Goal: Task Accomplishment & Management: Complete application form

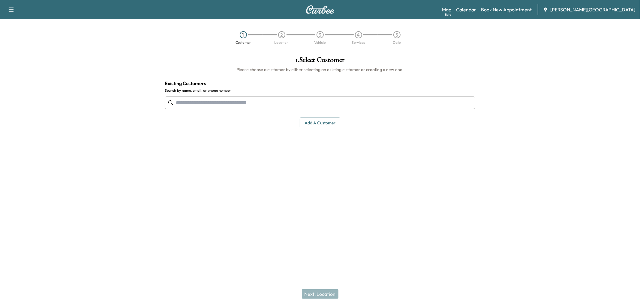
click at [513, 12] on link "Book New Appointment" at bounding box center [506, 9] width 51 height 7
click at [316, 129] on button "Add a customer" at bounding box center [320, 123] width 41 height 11
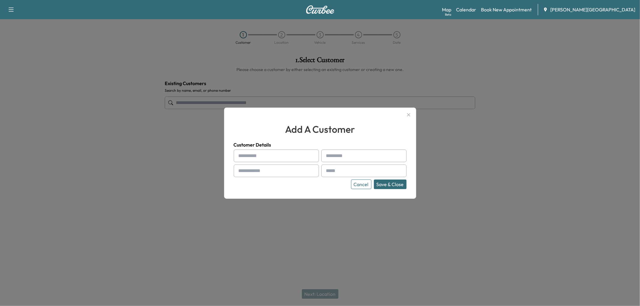
click at [254, 157] on input "text" at bounding box center [276, 156] width 85 height 13
type input "****"
type input "******"
click at [242, 171] on div at bounding box center [239, 170] width 7 height 7
click at [255, 171] on input "text" at bounding box center [276, 171] width 85 height 13
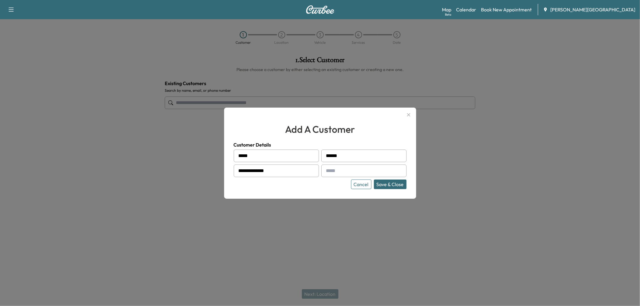
type input "**********"
click at [386, 141] on h4 "Customer Details" at bounding box center [320, 144] width 173 height 7
click at [398, 189] on button "Save & Close" at bounding box center [390, 185] width 33 height 10
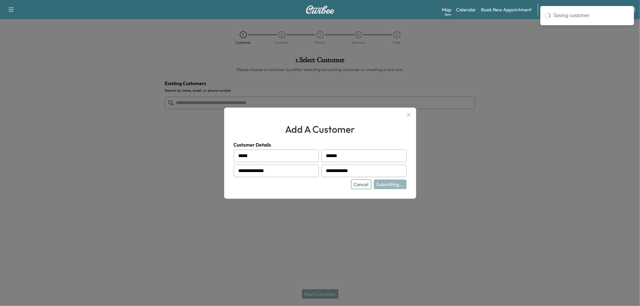
type input "**********"
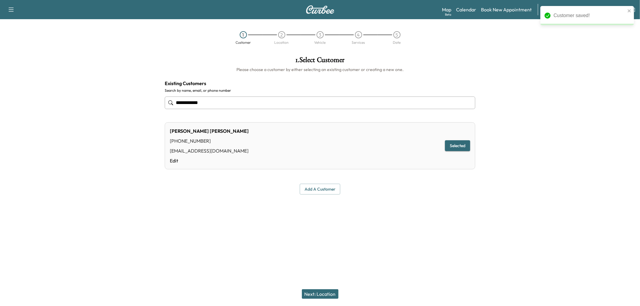
click at [323, 295] on button "Next: Location" at bounding box center [320, 295] width 37 height 10
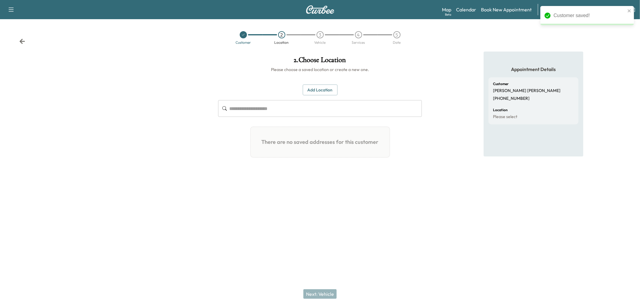
click at [323, 96] on button "Add Location" at bounding box center [320, 90] width 35 height 11
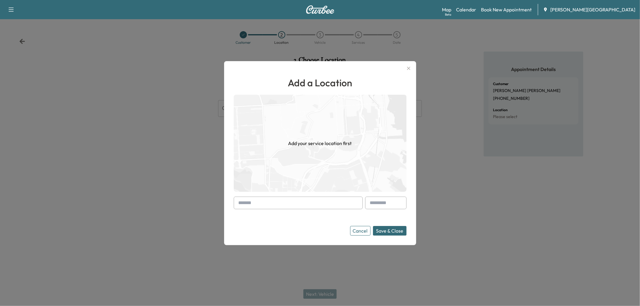
click at [302, 201] on input "text" at bounding box center [298, 203] width 129 height 13
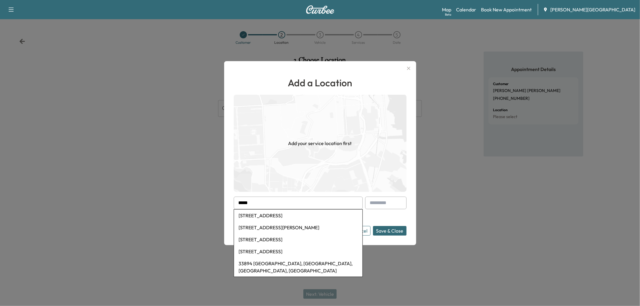
click at [294, 214] on li "[STREET_ADDRESS]" at bounding box center [298, 216] width 128 height 12
type input "**********"
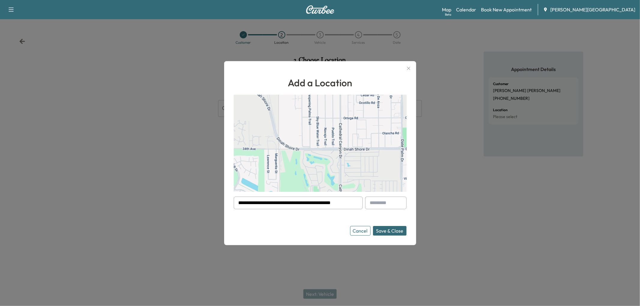
click at [386, 234] on button "Save & Close" at bounding box center [390, 231] width 34 height 10
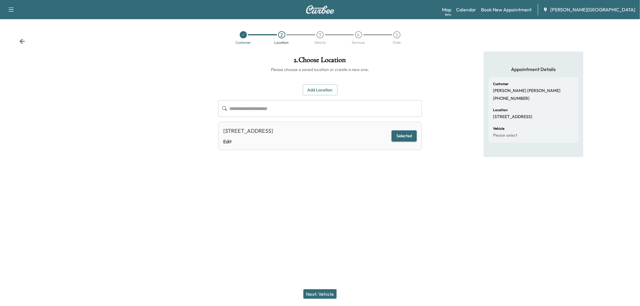
click at [320, 296] on button "Next: Vehicle" at bounding box center [319, 295] width 33 height 10
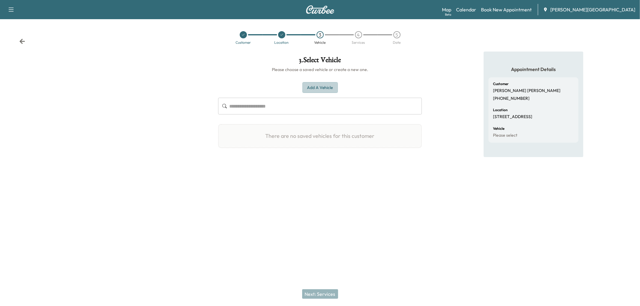
click at [302, 93] on button "Add a Vehicle" at bounding box center [319, 87] width 35 height 11
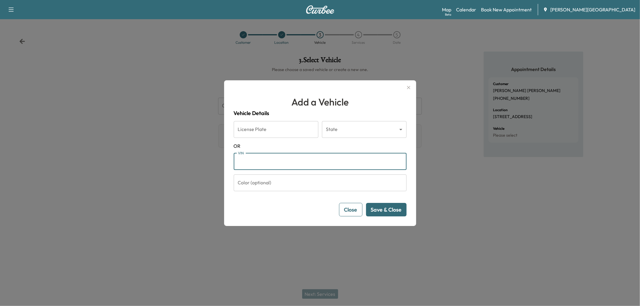
paste input "**********"
type input "**********"
click at [389, 214] on button "Save & Close" at bounding box center [386, 210] width 41 height 14
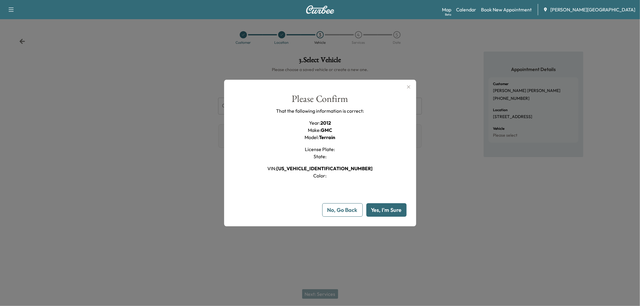
click at [390, 217] on button "Yes, I'm Sure" at bounding box center [386, 210] width 40 height 14
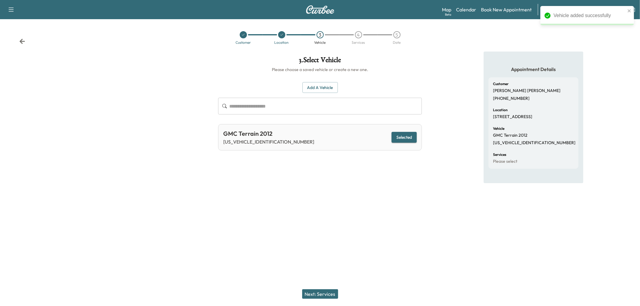
click at [333, 291] on button "Next: Services" at bounding box center [320, 295] width 36 height 10
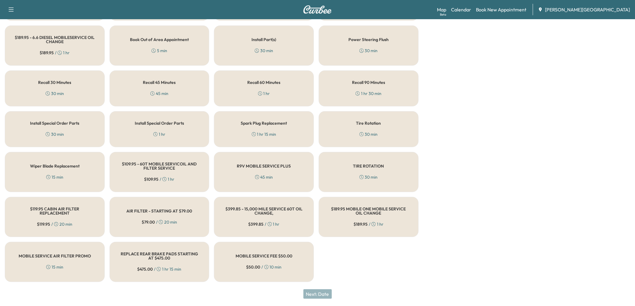
scroll to position [300, 0]
drag, startPoint x: 256, startPoint y: 133, endPoint x: 294, endPoint y: 180, distance: 60.8
click at [256, 107] on div "Recall 60 Minutes 1 hr" at bounding box center [264, 89] width 100 height 36
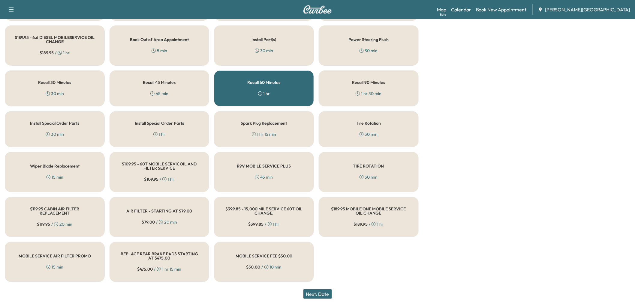
click at [317, 293] on button "Next: Date" at bounding box center [317, 295] width 29 height 10
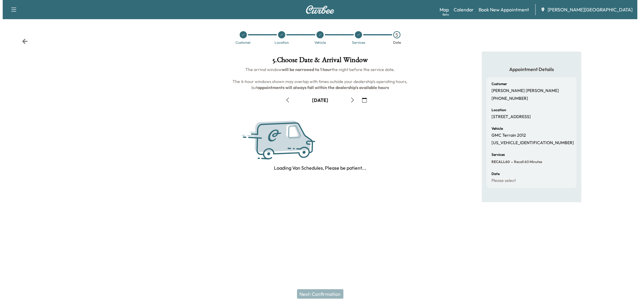
scroll to position [0, 0]
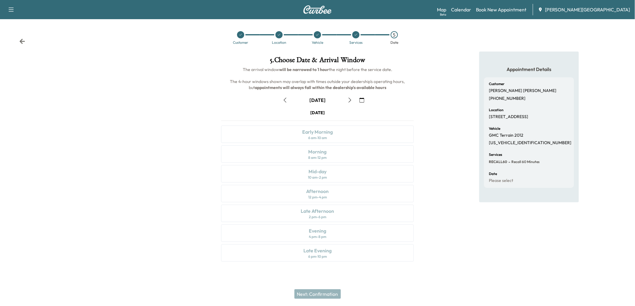
click at [287, 103] on icon "button" at bounding box center [285, 100] width 5 height 5
click at [332, 217] on div "Late Afternoon 2 pm - 6 pm" at bounding box center [317, 213] width 192 height 17
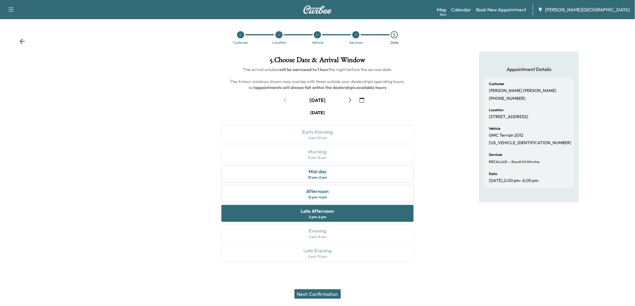
click at [319, 295] on button "Next: Confirmation" at bounding box center [317, 295] width 47 height 10
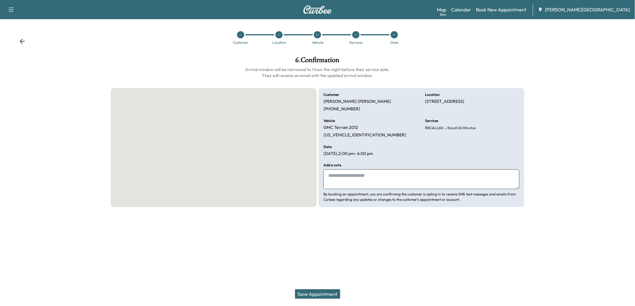
scroll to position [0, 0]
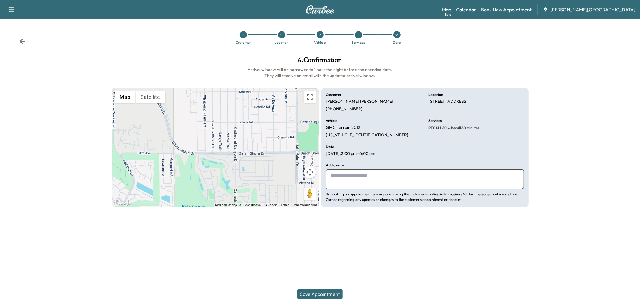
click at [368, 189] on textarea at bounding box center [425, 180] width 198 height 20
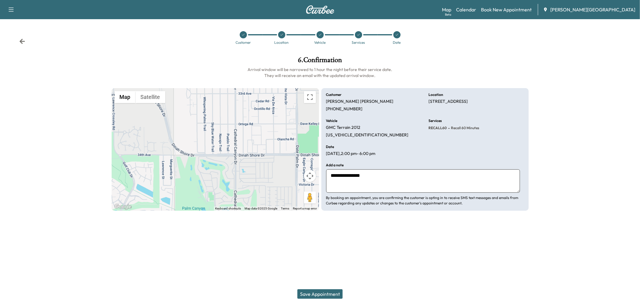
type textarea "**********"
click at [302, 296] on button "Save Appointment" at bounding box center [319, 295] width 45 height 10
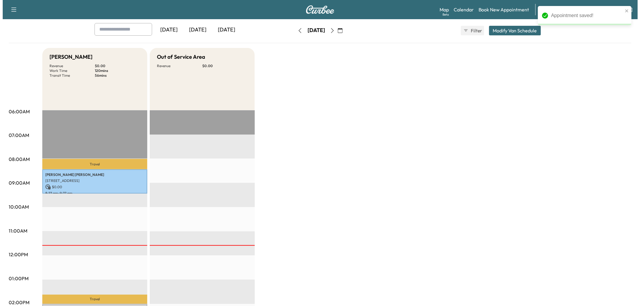
scroll to position [133, 0]
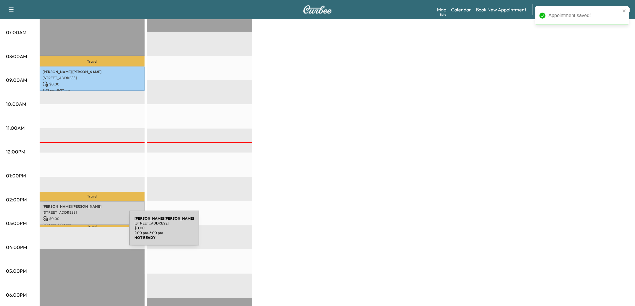
click at [84, 226] on div "[PERSON_NAME] [STREET_ADDRESS] $ 0.00 2:00 pm - 3:00 pm" at bounding box center [92, 213] width 105 height 24
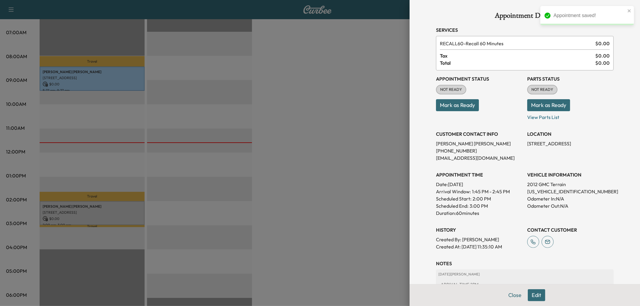
click at [479, 111] on button "Mark as Ready" at bounding box center [457, 105] width 43 height 12
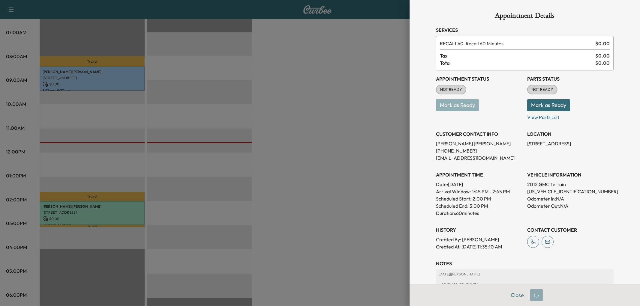
click at [328, 208] on div at bounding box center [320, 153] width 640 height 306
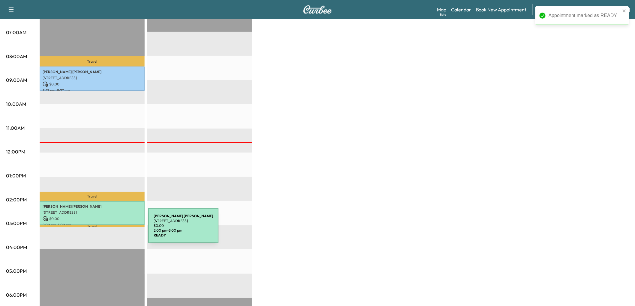
click at [103, 215] on p "[STREET_ADDRESS]" at bounding box center [92, 212] width 99 height 5
